Goal: Information Seeking & Learning: Learn about a topic

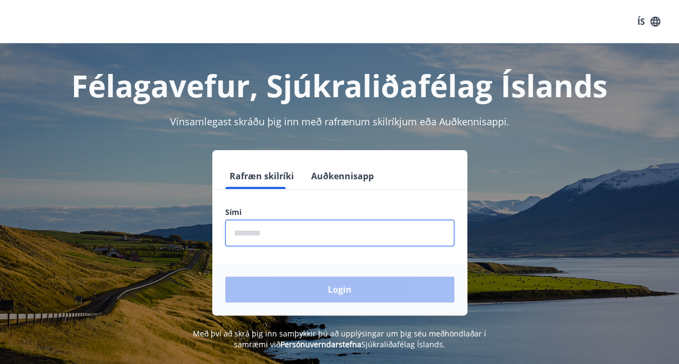
click at [336, 227] on input "phone" at bounding box center [339, 233] width 229 height 26
type input "********"
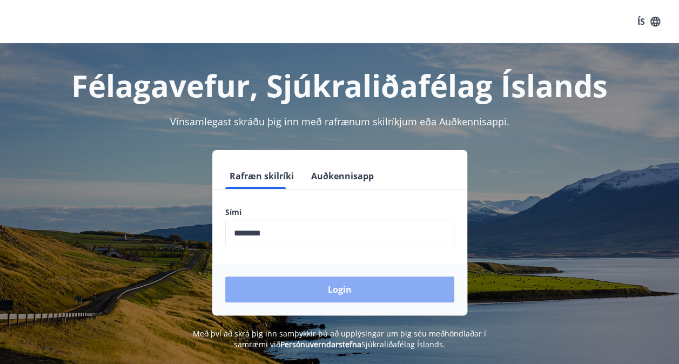
click at [285, 294] on button "Login" at bounding box center [339, 289] width 229 height 26
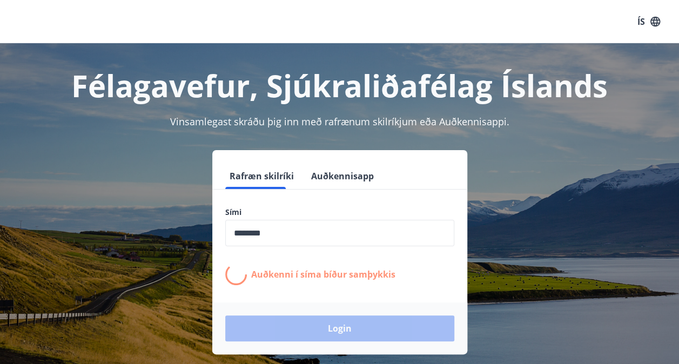
click at [414, 323] on div "Login" at bounding box center [339, 328] width 255 height 52
drag, startPoint x: 414, startPoint y: 323, endPoint x: 356, endPoint y: 325, distance: 58.3
click at [356, 325] on div "Login" at bounding box center [339, 328] width 255 height 52
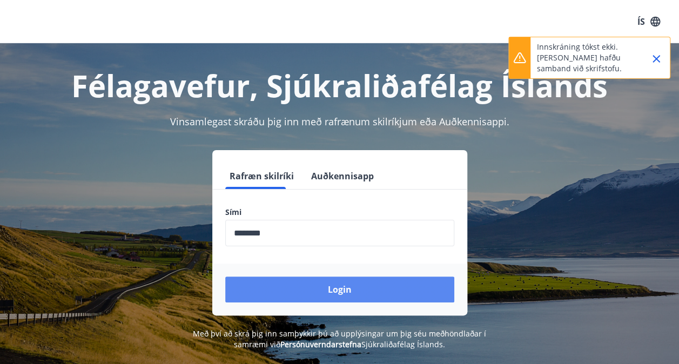
click at [414, 288] on button "Login" at bounding box center [339, 289] width 229 height 26
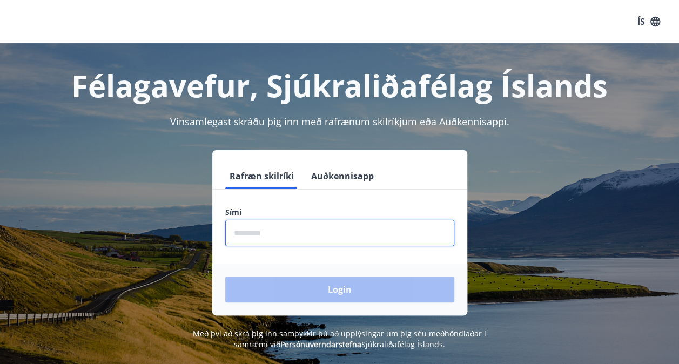
click at [294, 230] on input "phone" at bounding box center [339, 233] width 229 height 26
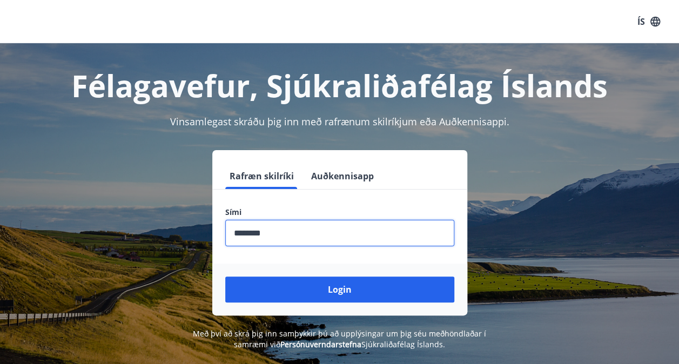
type input "********"
click at [225, 276] on button "Login" at bounding box center [339, 289] width 229 height 26
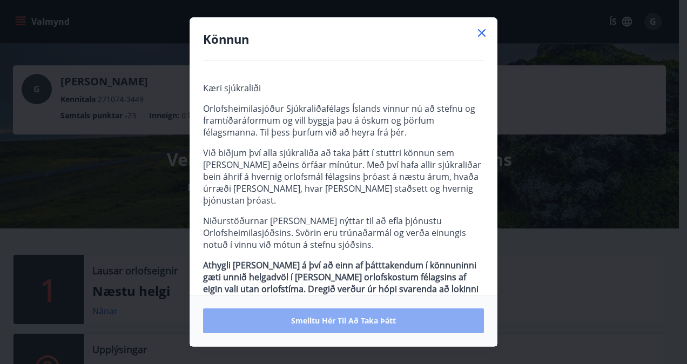
click at [235, 322] on button "Smelltu hér til að taka þátt" at bounding box center [343, 320] width 281 height 25
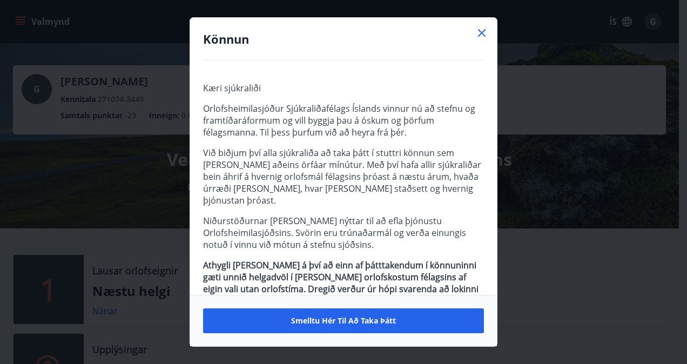
click at [480, 27] on icon at bounding box center [481, 32] width 13 height 13
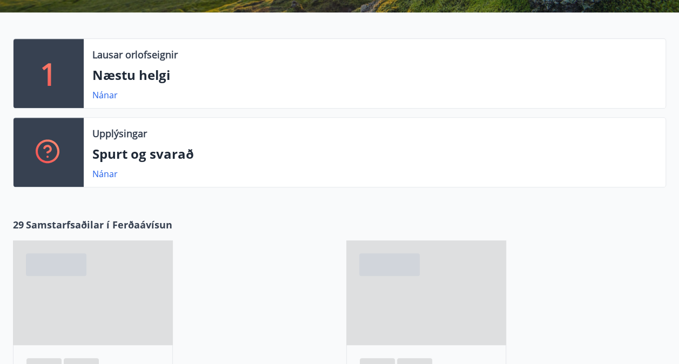
scroll to position [194, 0]
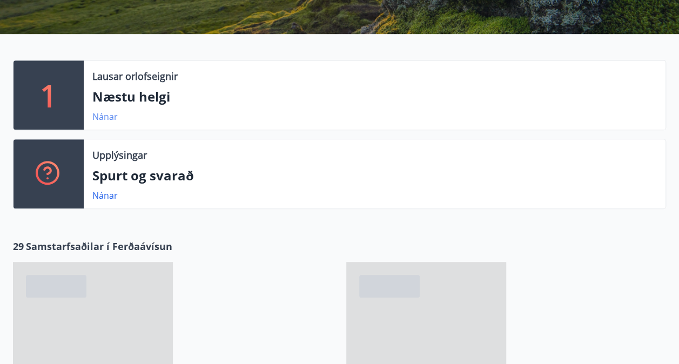
click at [101, 114] on link "Nánar" at bounding box center [104, 117] width 25 height 12
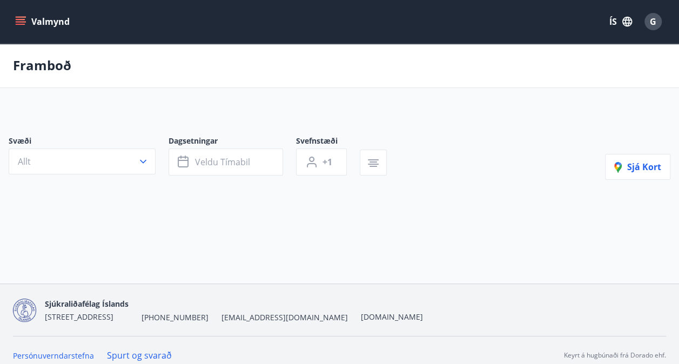
type input "*"
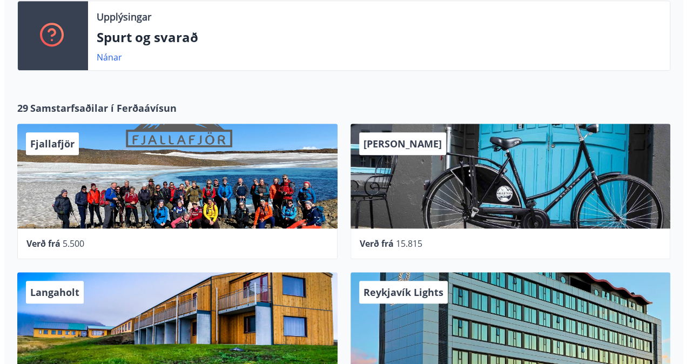
scroll to position [367, 0]
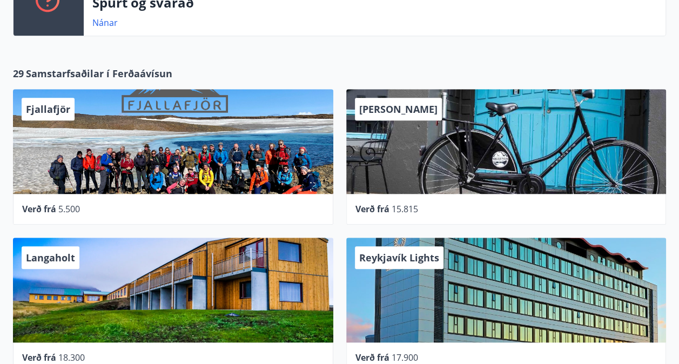
click at [376, 107] on span "[PERSON_NAME]" at bounding box center [398, 109] width 78 height 13
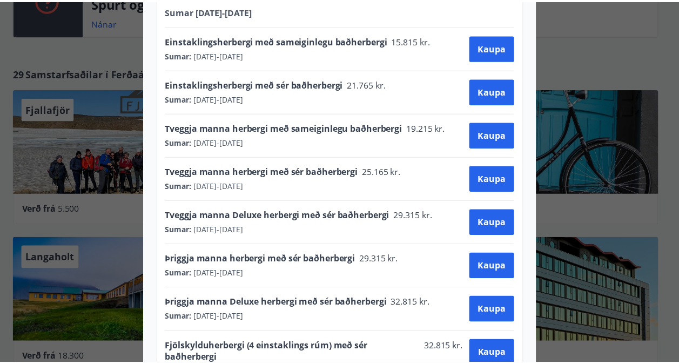
scroll to position [0, 0]
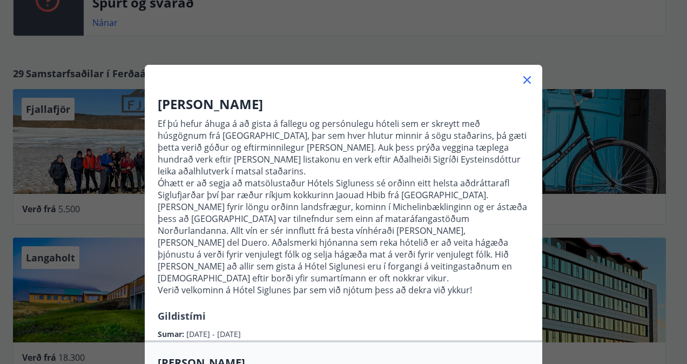
click at [585, 38] on div "Hótel Siglunes Ef þú hefur áhuga á að gista á fallegu og persónulegu hóteli sem…" at bounding box center [343, 182] width 687 height 364
click at [520, 78] on icon at bounding box center [526, 79] width 13 height 13
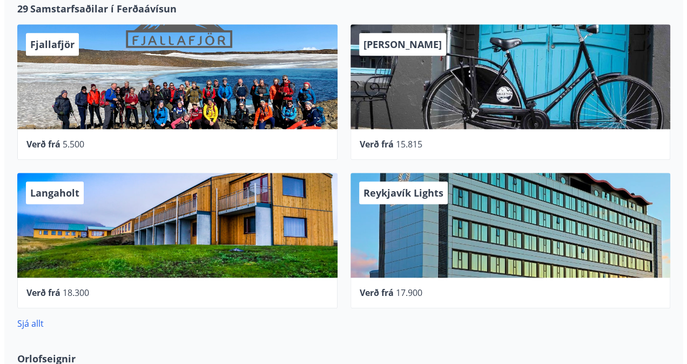
scroll to position [453, 0]
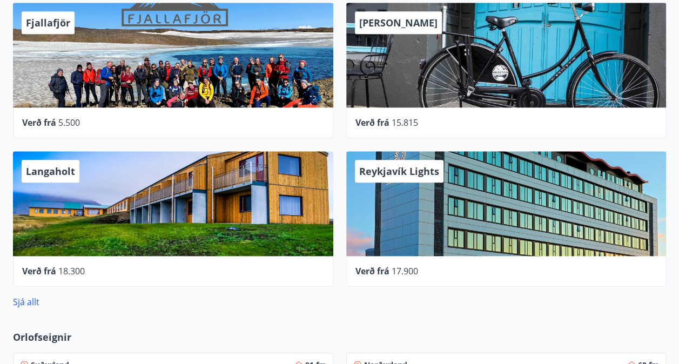
click at [499, 194] on div "Reykjavík Lights" at bounding box center [506, 203] width 320 height 105
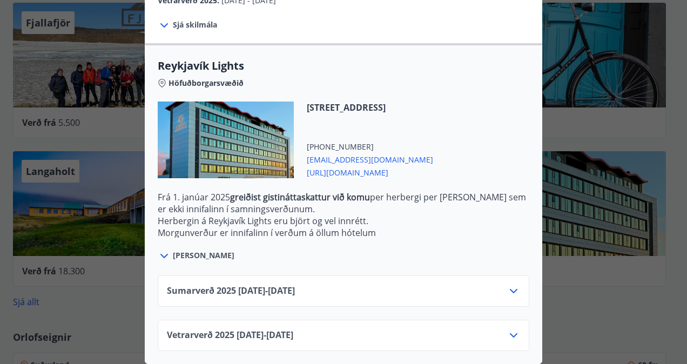
scroll to position [316, 0]
click at [511, 329] on icon at bounding box center [513, 335] width 13 height 13
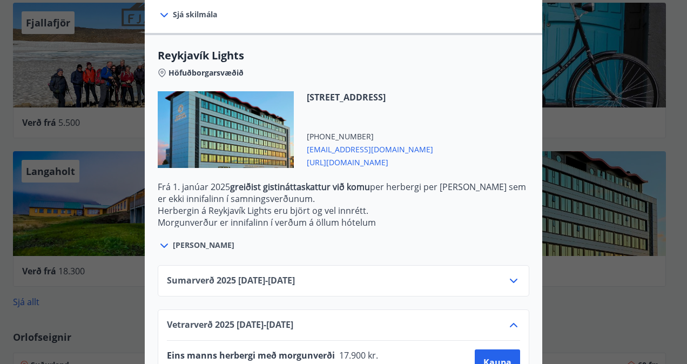
scroll to position [317, 0]
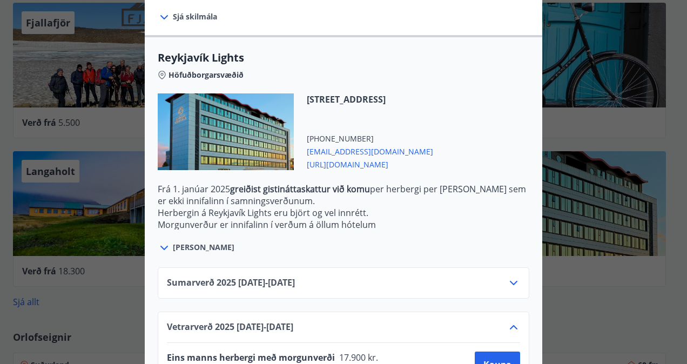
click at [165, 243] on icon at bounding box center [164, 247] width 13 height 13
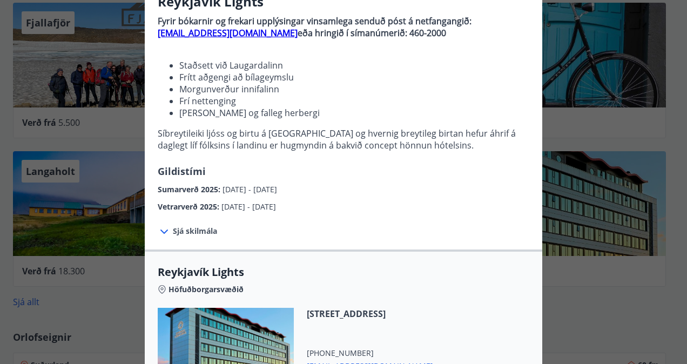
scroll to position [101, 0]
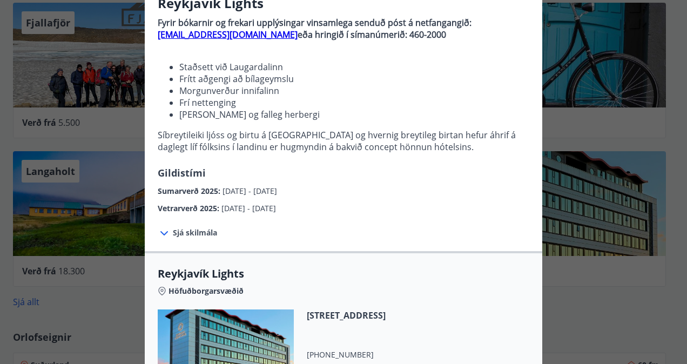
click at [160, 230] on icon at bounding box center [164, 233] width 13 height 13
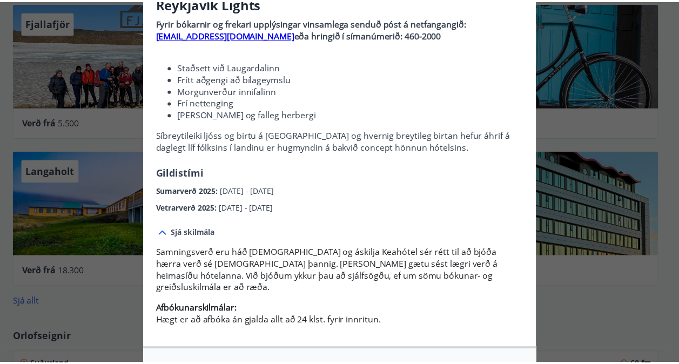
scroll to position [0, 0]
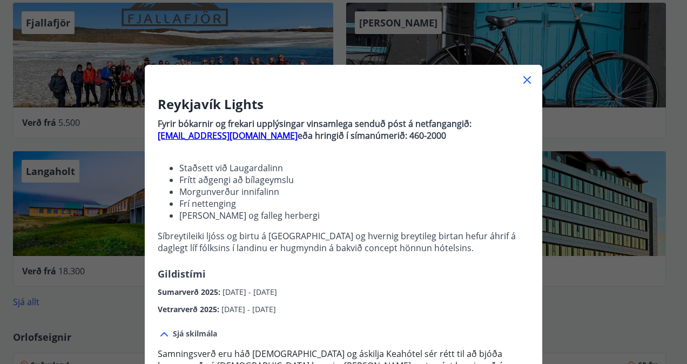
click at [564, 302] on div "Reykjavík Lights Fyrir bókarnir og frekari upplýsingar vinsamlega senduð póst á…" at bounding box center [343, 182] width 687 height 364
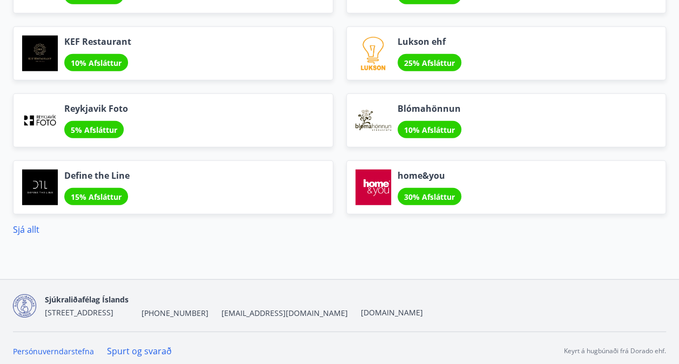
scroll to position [1317, 0]
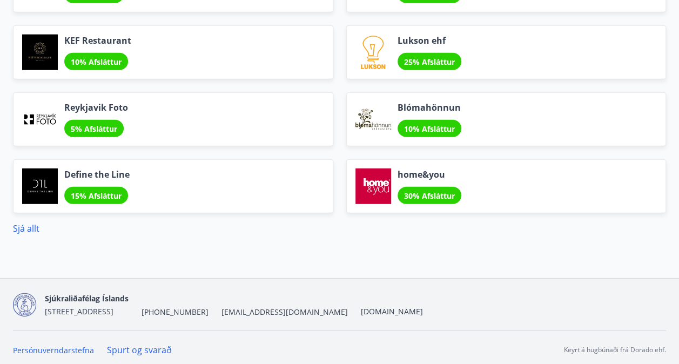
click at [104, 193] on span "15% Afsláttur" at bounding box center [96, 196] width 51 height 10
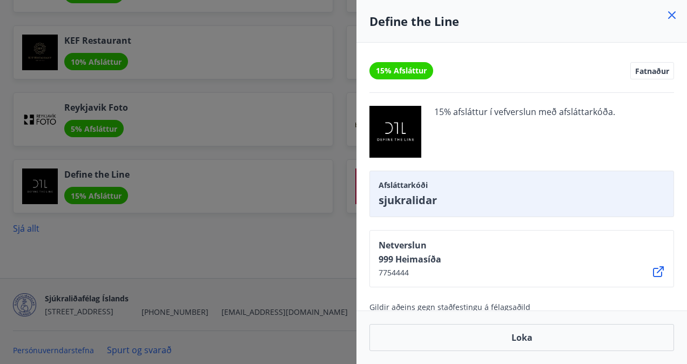
click at [658, 270] on icon at bounding box center [658, 271] width 11 height 11
click at [671, 12] on icon at bounding box center [671, 15] width 13 height 13
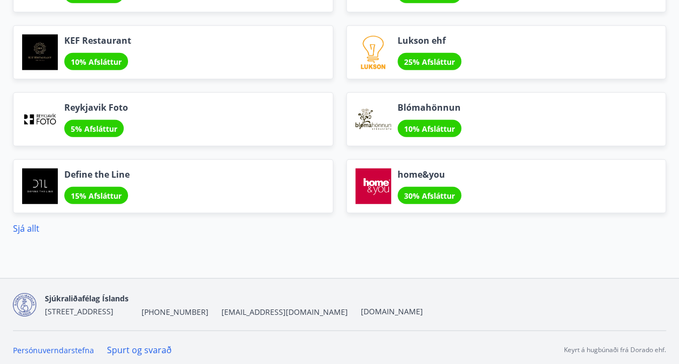
click at [444, 191] on span "30% Afsláttur" at bounding box center [429, 196] width 51 height 10
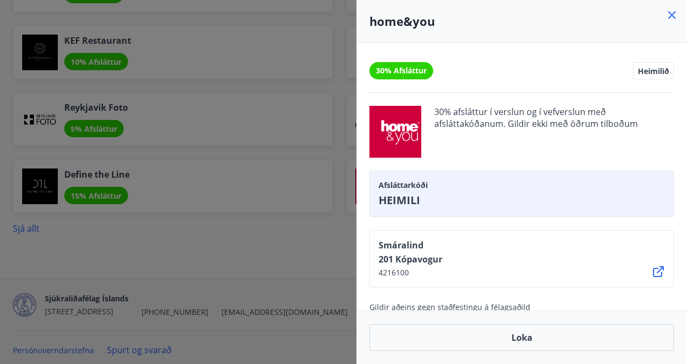
click at [656, 270] on icon at bounding box center [658, 271] width 13 height 13
click at [338, 136] on div at bounding box center [343, 182] width 687 height 364
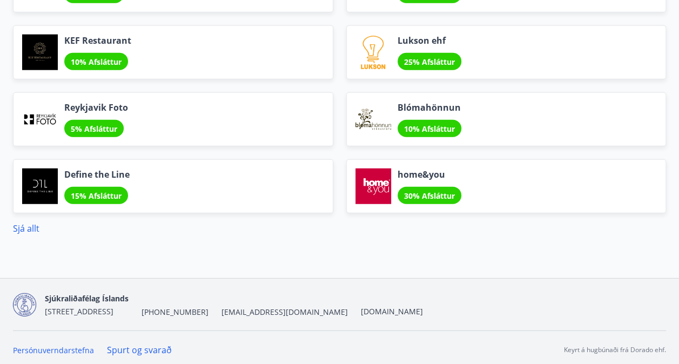
scroll to position [1319, 0]
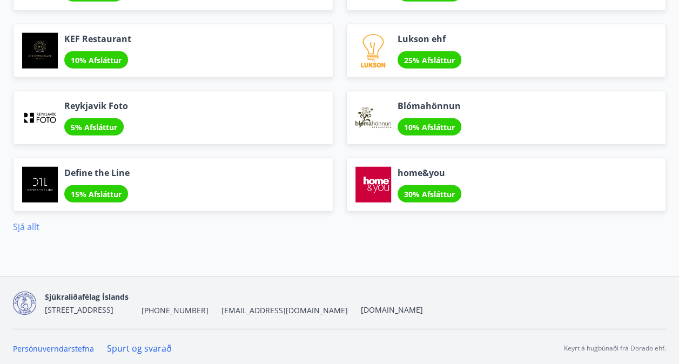
click at [35, 221] on link "Sjá allt" at bounding box center [26, 227] width 26 height 12
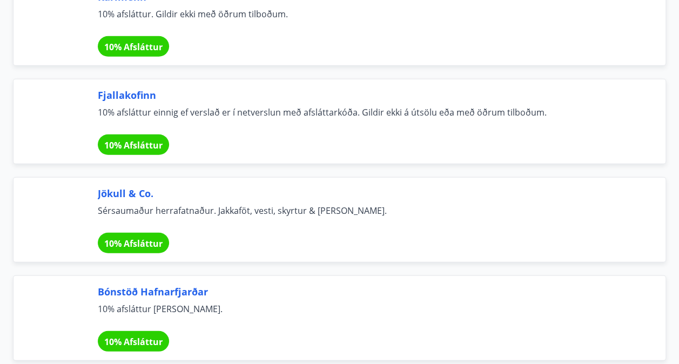
scroll to position [7515, 0]
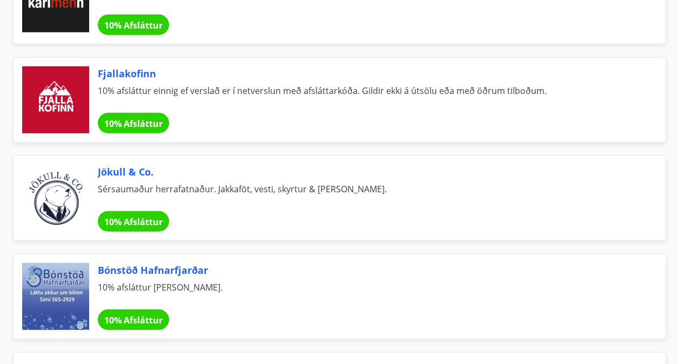
click at [125, 118] on span "10% Afsláttur" at bounding box center [133, 124] width 58 height 12
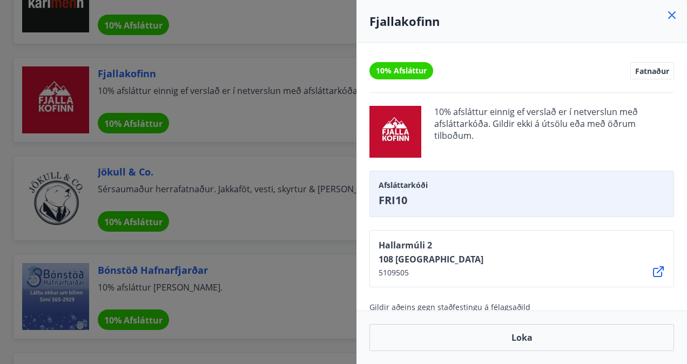
click at [272, 214] on div at bounding box center [343, 182] width 687 height 364
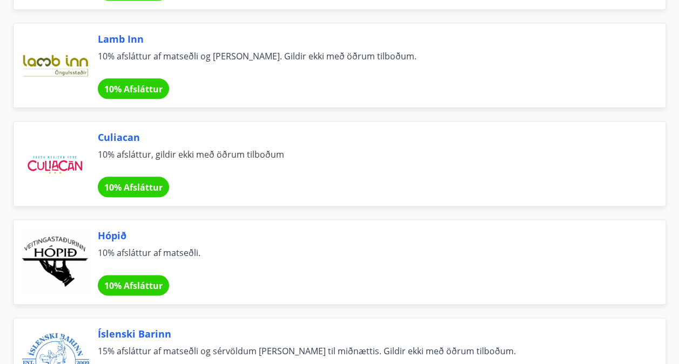
scroll to position [6630, 0]
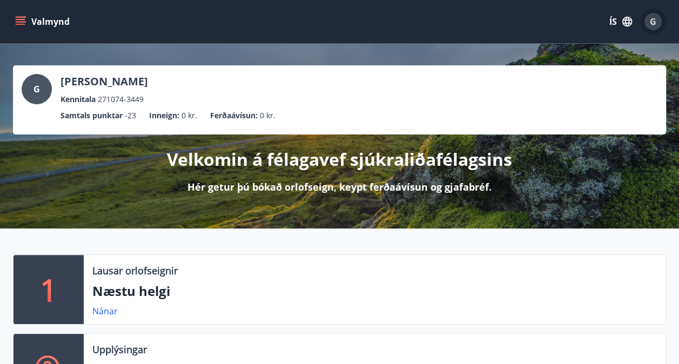
click at [651, 23] on span "G" at bounding box center [652, 22] width 6 height 12
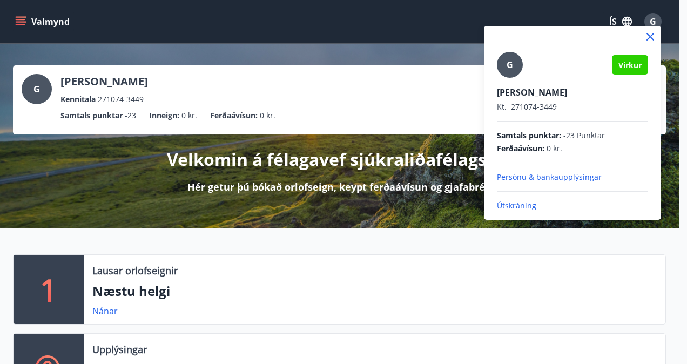
click at [19, 20] on div at bounding box center [343, 182] width 687 height 364
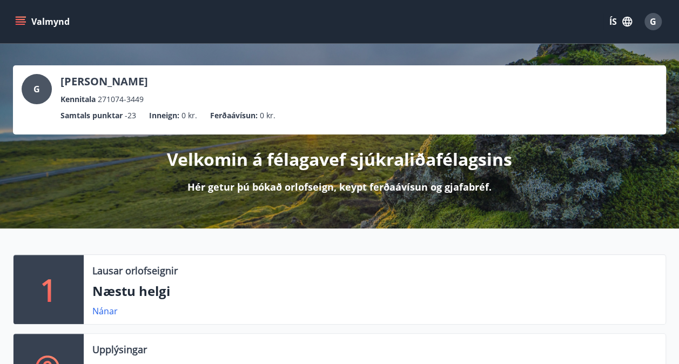
click at [19, 20] on icon "menu" at bounding box center [20, 21] width 11 height 11
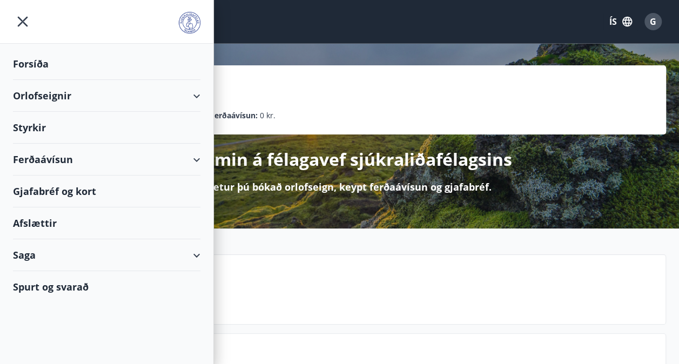
click at [76, 255] on div "Saga" at bounding box center [106, 255] width 187 height 32
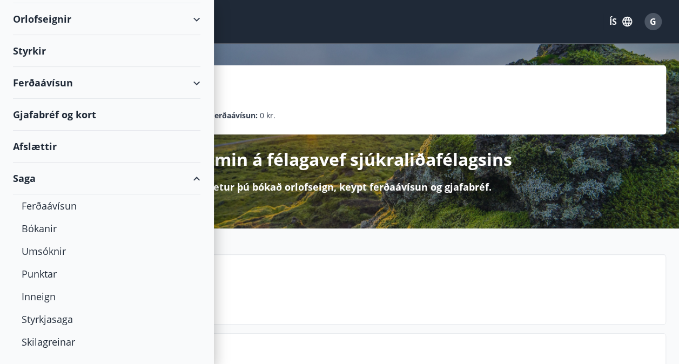
scroll to position [86, 0]
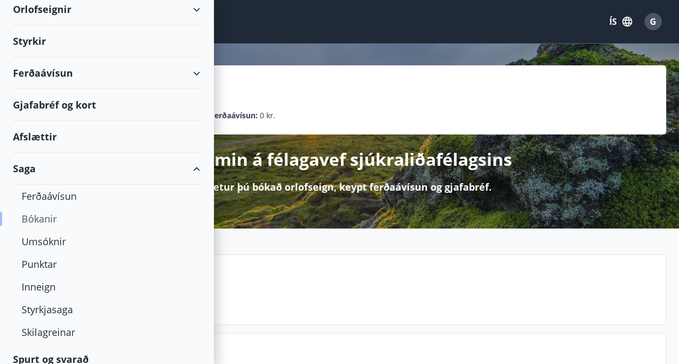
click at [43, 216] on div "Bókanir" at bounding box center [107, 218] width 170 height 23
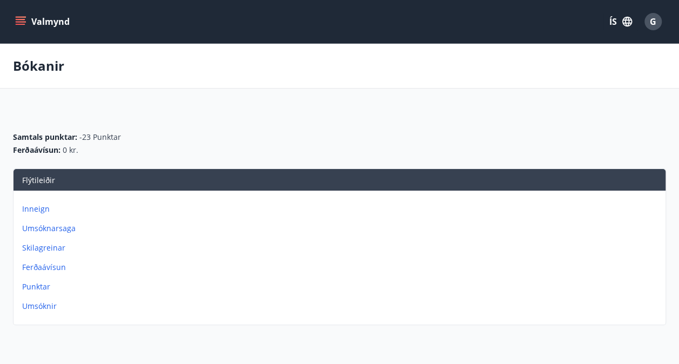
click at [57, 227] on p "Umsóknarsaga" at bounding box center [341, 228] width 639 height 11
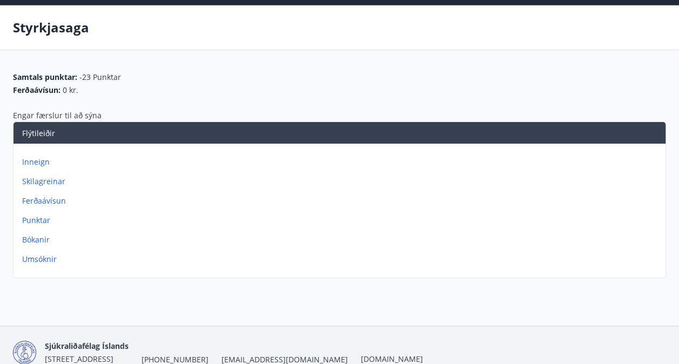
scroll to position [25, 0]
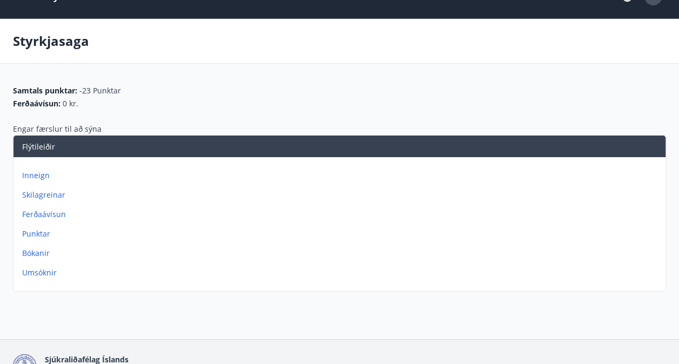
click at [36, 232] on p "Punktar" at bounding box center [341, 233] width 639 height 11
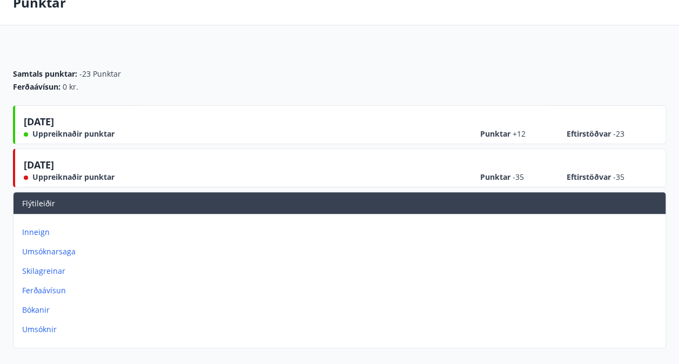
scroll to position [65, 0]
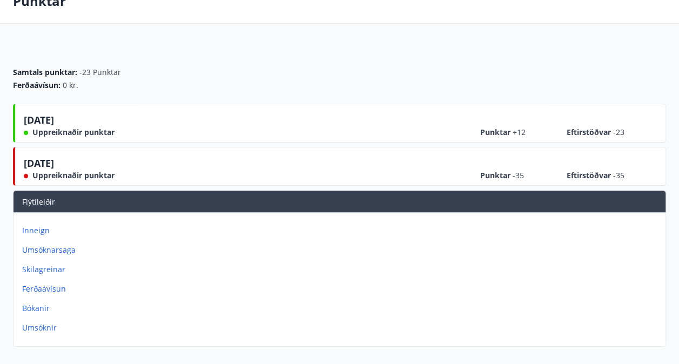
click at [32, 247] on p "Umsóknarsaga" at bounding box center [341, 250] width 639 height 11
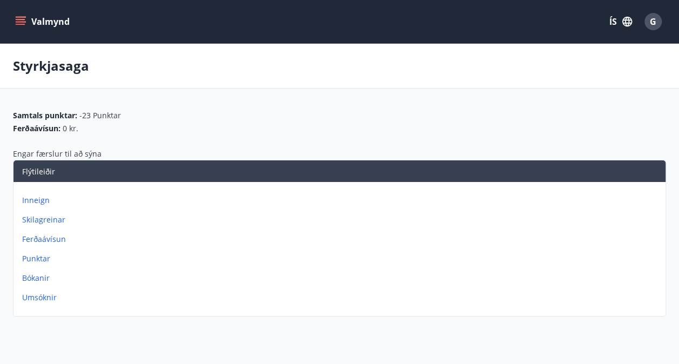
click at [31, 276] on p "Bókanir" at bounding box center [341, 278] width 639 height 11
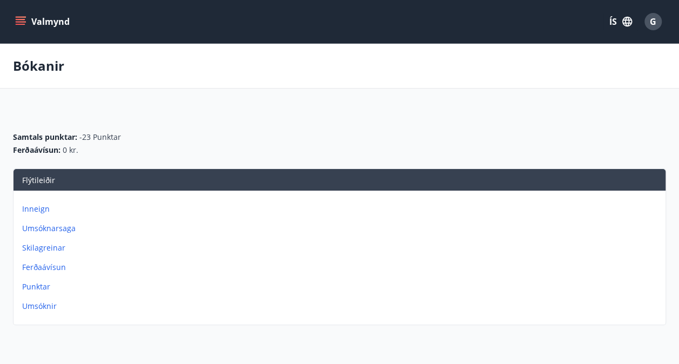
click at [52, 226] on p "Umsóknarsaga" at bounding box center [341, 228] width 639 height 11
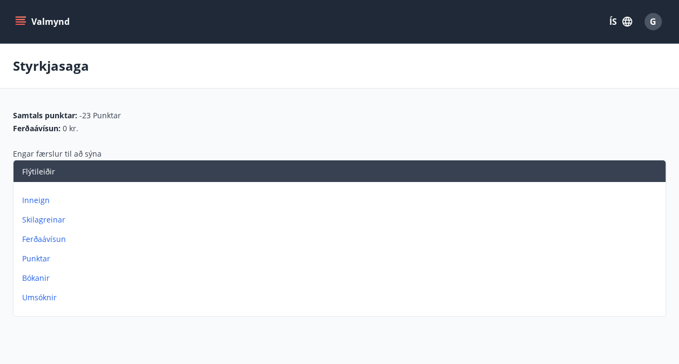
click at [36, 279] on p "Bókanir" at bounding box center [341, 278] width 639 height 11
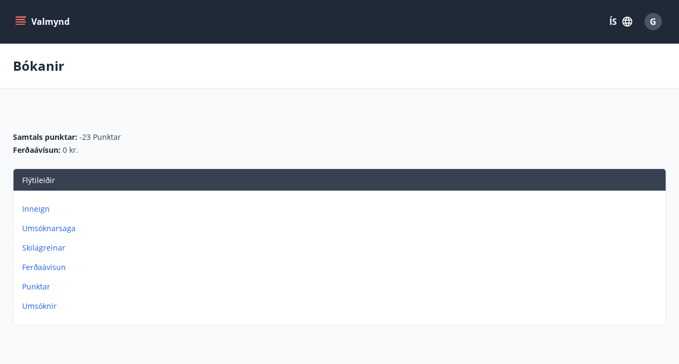
click at [37, 303] on p "Umsóknir" at bounding box center [341, 306] width 639 height 11
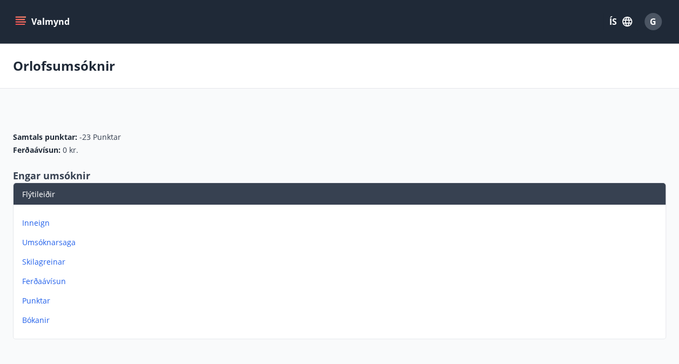
click at [38, 262] on p "Skilagreinar" at bounding box center [341, 261] width 639 height 11
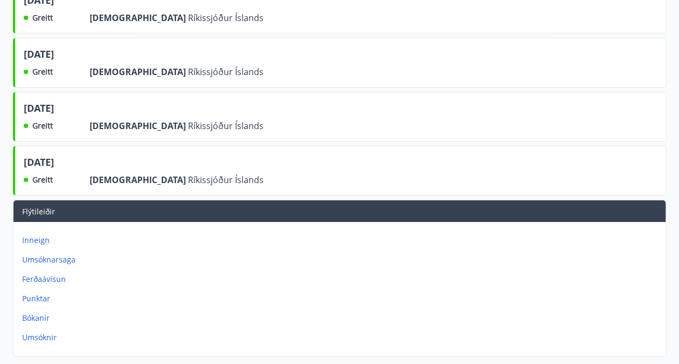
scroll to position [1802, 0]
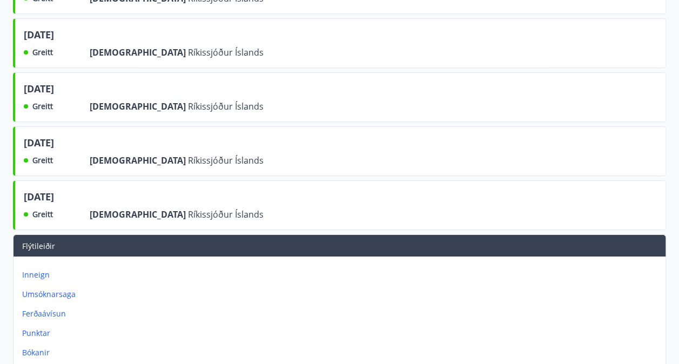
click at [35, 308] on p "Ferðaávísun" at bounding box center [341, 313] width 639 height 11
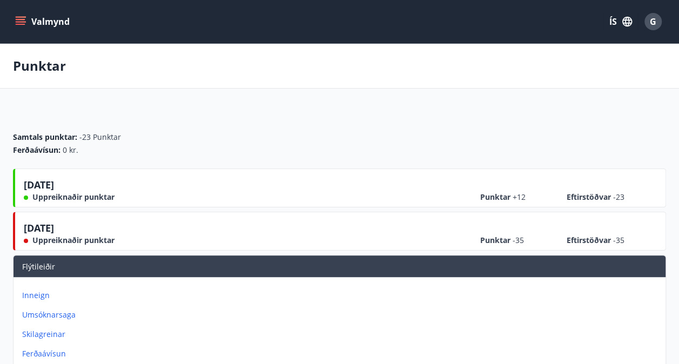
click at [61, 236] on span "Uppreiknaðir punktar" at bounding box center [73, 240] width 82 height 11
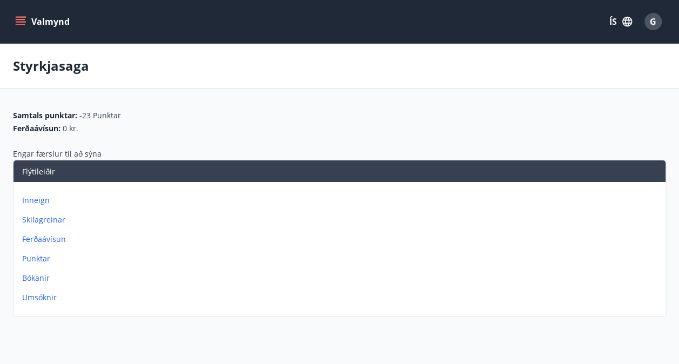
click at [12, 19] on div "Valmynd ÍS G" at bounding box center [339, 21] width 679 height 43
click at [18, 19] on icon "menu" at bounding box center [21, 19] width 10 height 1
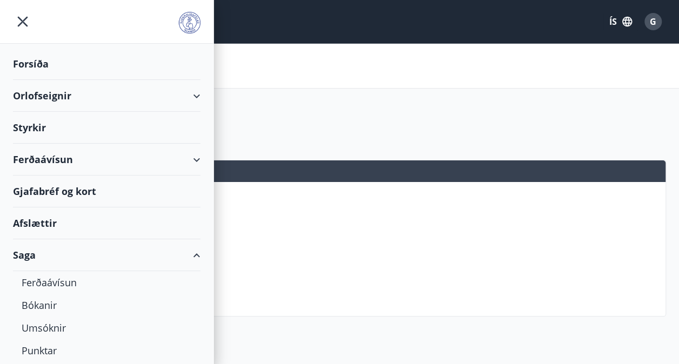
click at [191, 250] on div "Saga" at bounding box center [106, 255] width 187 height 32
click at [194, 155] on div "Ferðaávísun" at bounding box center [106, 160] width 187 height 32
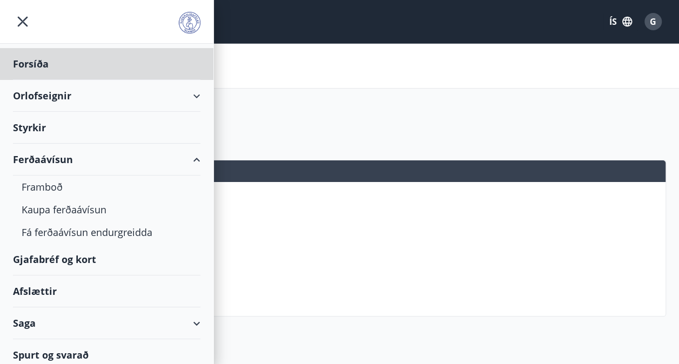
click at [31, 124] on div "Styrkir" at bounding box center [106, 128] width 187 height 32
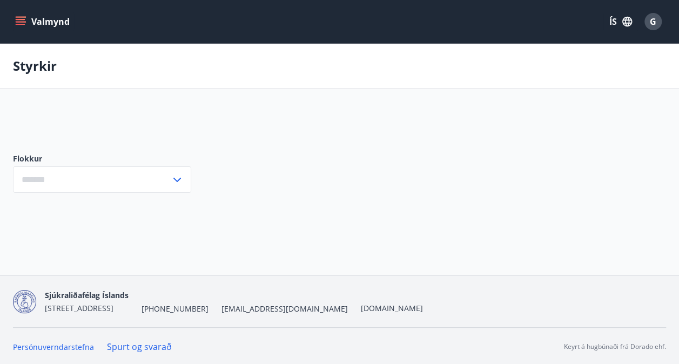
type input "***"
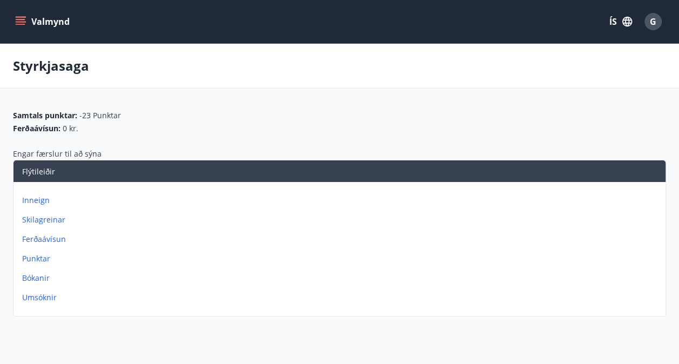
click at [23, 17] on icon "menu" at bounding box center [22, 17] width 12 height 1
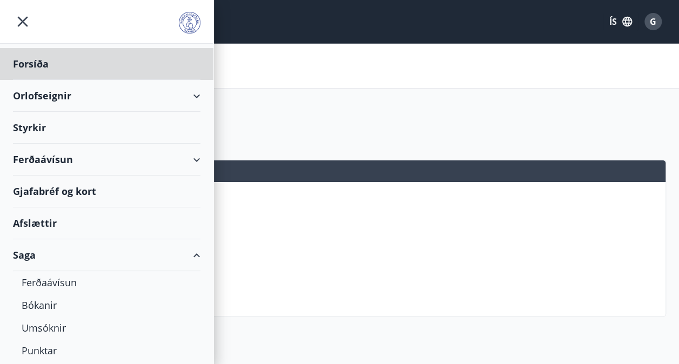
click at [31, 123] on div "Styrkir" at bounding box center [106, 128] width 187 height 32
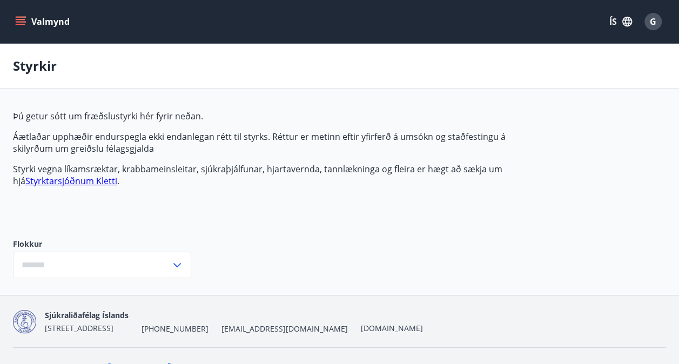
type input "***"
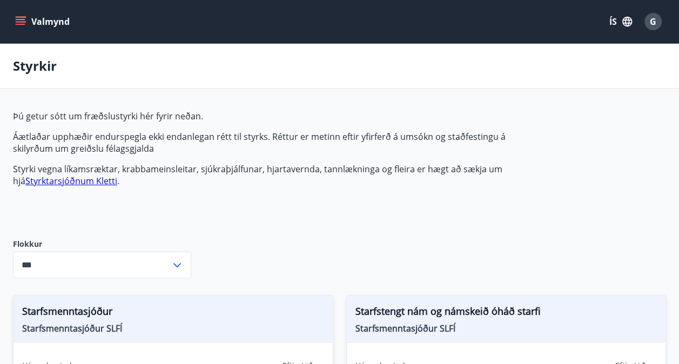
click at [71, 180] on link "Styrktarsjóðnum Kletti" at bounding box center [71, 181] width 92 height 12
